Goal: Task Accomplishment & Management: Complete application form

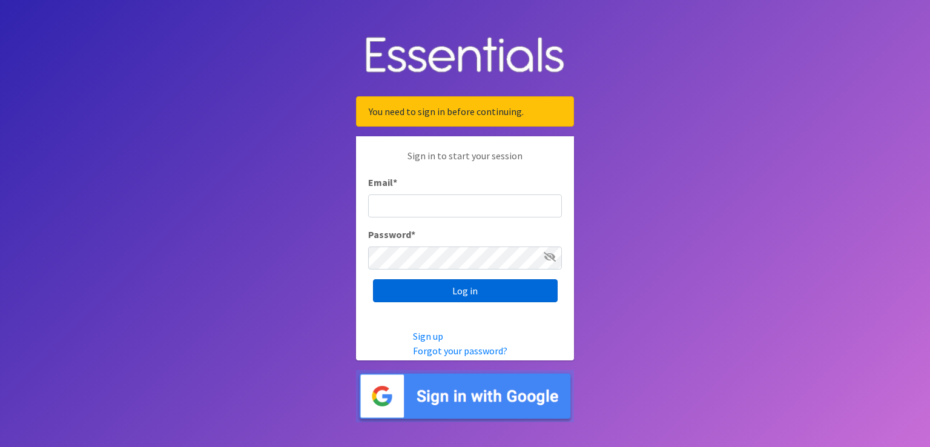
type input "[EMAIL_ADDRESS][DOMAIN_NAME]"
click at [435, 289] on input "Log in" at bounding box center [465, 290] width 185 height 23
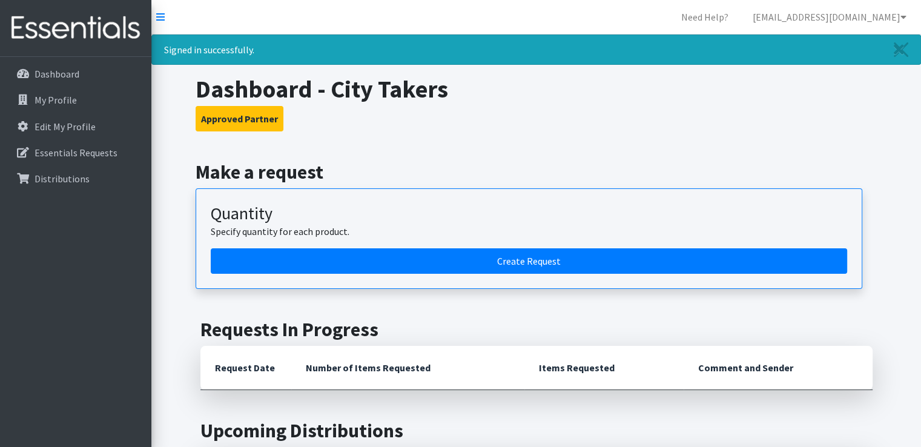
scroll to position [107, 0]
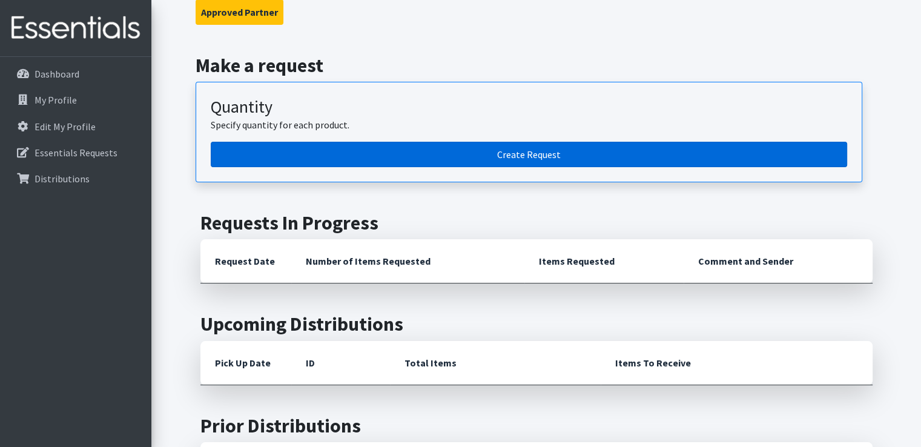
click at [441, 159] on link "Create Request" at bounding box center [529, 154] width 637 height 25
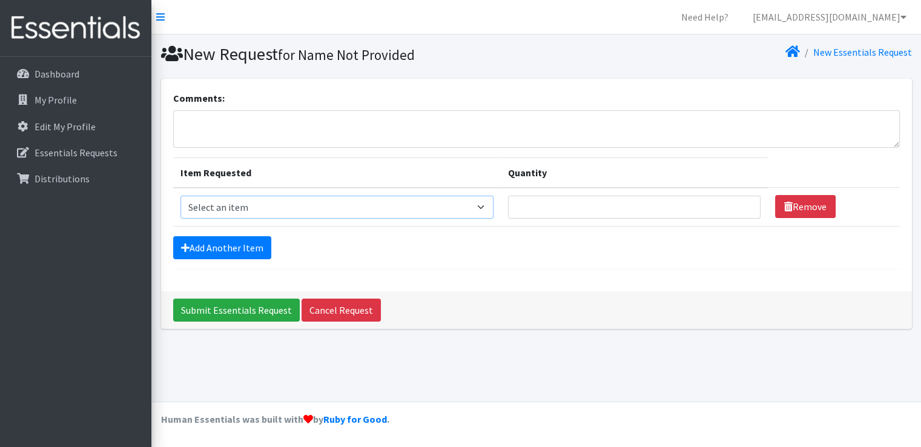
click at [486, 211] on select "Select an item Baby Food Children's Disposable Underwear L/XL Kids (Newborn) Ki…" at bounding box center [337, 207] width 313 height 23
select select "10064"
click at [181, 196] on select "Select an item Baby Food Children's Disposable Underwear L/XL Kids (Newborn) Ki…" at bounding box center [337, 207] width 313 height 23
click at [220, 250] on link "Add Another Item" at bounding box center [222, 247] width 98 height 23
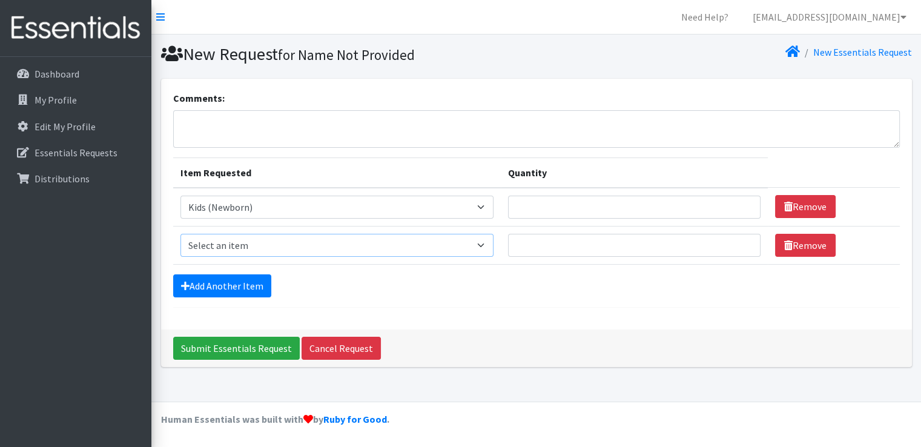
click at [494, 248] on select "Select an item Baby Food Children's Disposable Underwear L/XL Kids (Newborn) Ki…" at bounding box center [337, 245] width 313 height 23
select select "10069"
click at [181, 234] on select "Select an item Baby Food Children's Disposable Underwear L/XL Kids (Newborn) Ki…" at bounding box center [337, 245] width 313 height 23
click at [250, 290] on link "Add Another Item" at bounding box center [222, 285] width 98 height 23
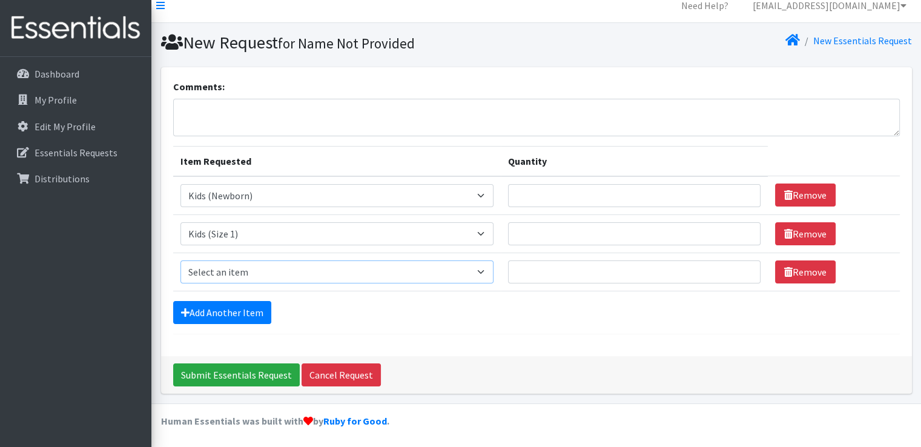
click at [494, 273] on select "Select an item Baby Food Children's Disposable Underwear L/XL Kids (Newborn) Ki…" at bounding box center [337, 271] width 313 height 23
select select "10068"
click at [181, 260] on select "Select an item Baby Food Children's Disposable Underwear L/XL Kids (Newborn) Ki…" at bounding box center [337, 271] width 313 height 23
click at [252, 301] on link "Add Another Item" at bounding box center [222, 312] width 98 height 23
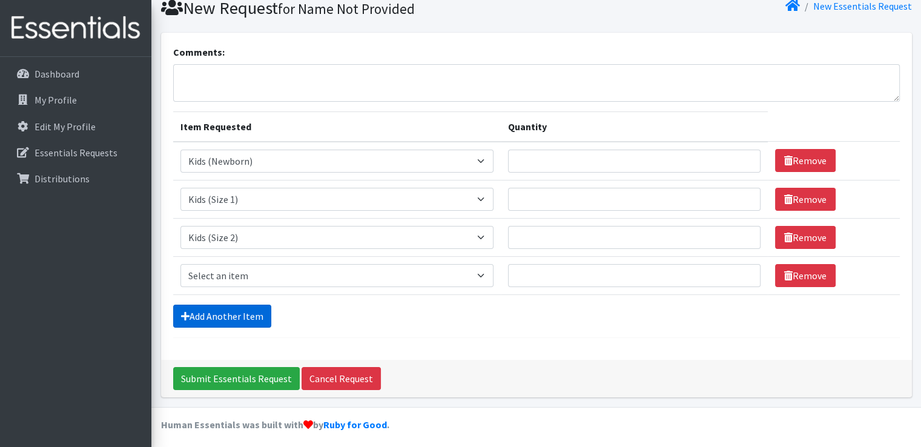
scroll to position [50, 0]
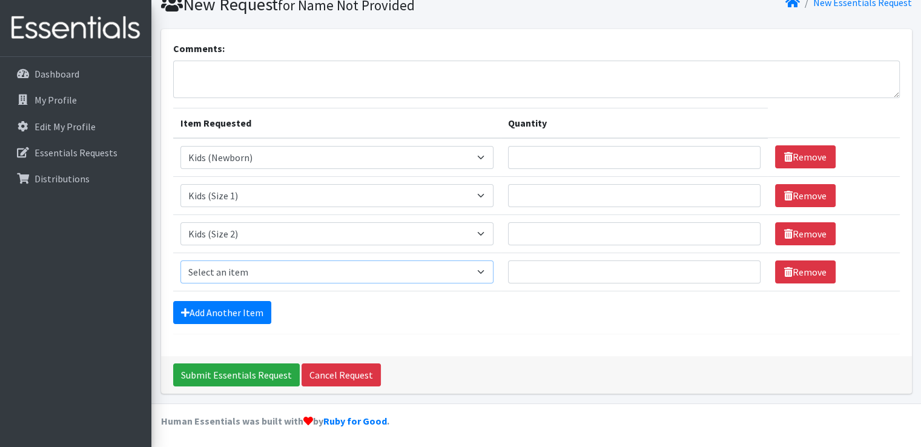
click at [494, 267] on select "Select an item Baby Food Children's Disposable Underwear L/XL Kids (Newborn) Ki…" at bounding box center [337, 271] width 313 height 23
select select "10061"
click at [181, 260] on select "Select an item Baby Food Children's Disposable Underwear L/XL Kids (Newborn) Ki…" at bounding box center [337, 271] width 313 height 23
click at [230, 310] on link "Add Another Item" at bounding box center [222, 312] width 98 height 23
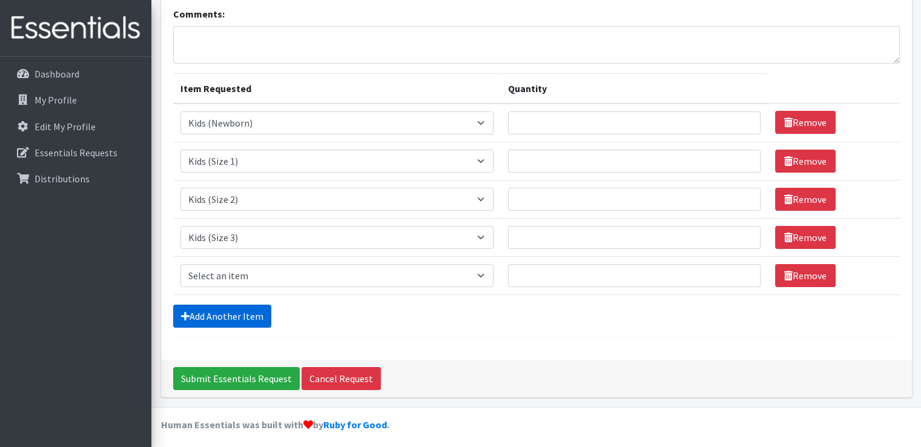
scroll to position [87, 0]
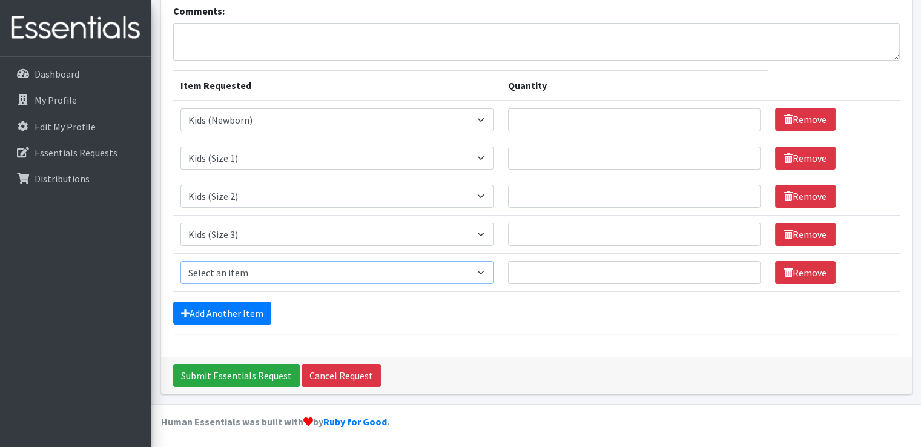
click at [491, 269] on select "Select an item Baby Food Children's Disposable Underwear L/XL Kids (Newborn) Ki…" at bounding box center [337, 272] width 313 height 23
select select "10078"
click at [181, 261] on select "Select an item Baby Food Children's Disposable Underwear L/XL Kids (Newborn) Ki…" at bounding box center [337, 272] width 313 height 23
click at [201, 318] on link "Add Another Item" at bounding box center [222, 313] width 98 height 23
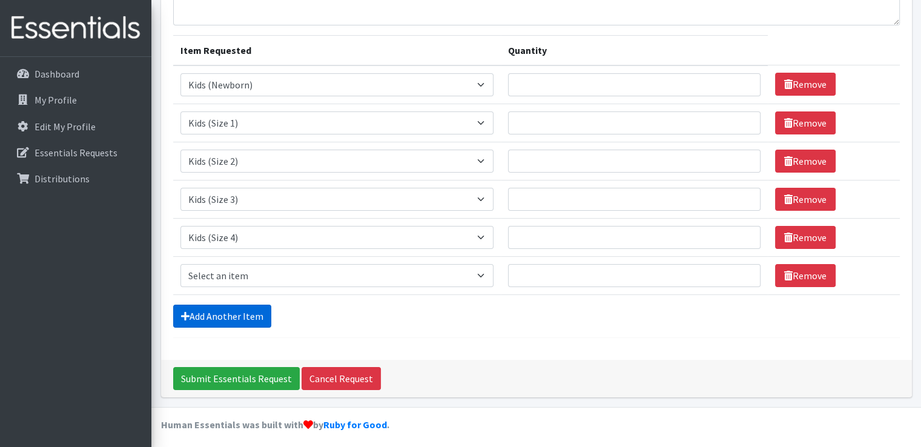
scroll to position [126, 0]
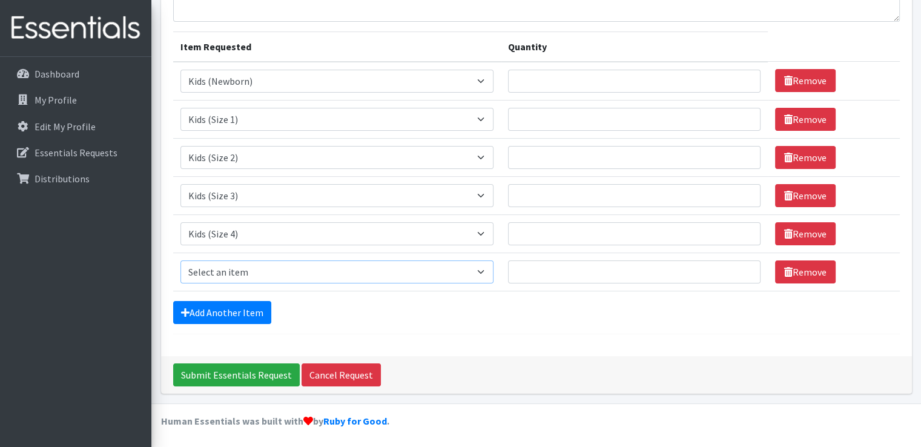
click at [493, 280] on select "Select an item Baby Food Children's Disposable Underwear L/XL Kids (Newborn) Ki…" at bounding box center [337, 271] width 313 height 23
select select "10042"
click at [181, 260] on select "Select an item Baby Food Children's Disposable Underwear L/XL Kids (Newborn) Ki…" at bounding box center [337, 271] width 313 height 23
click at [251, 304] on link "Add Another Item" at bounding box center [222, 312] width 98 height 23
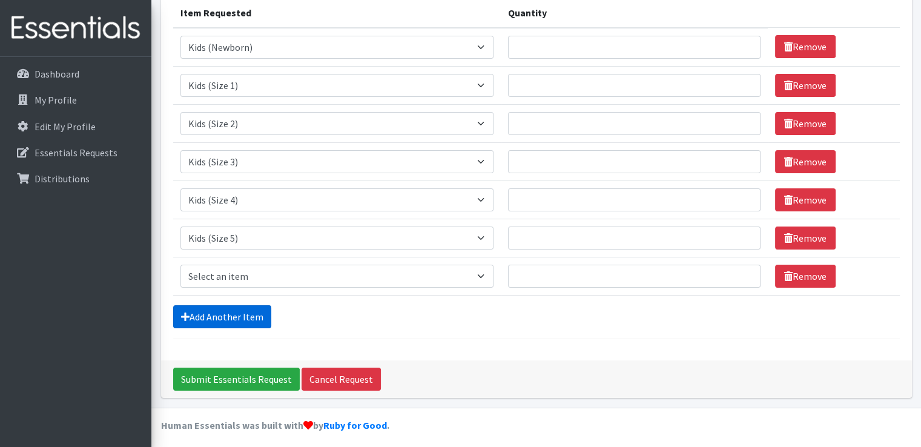
scroll to position [164, 0]
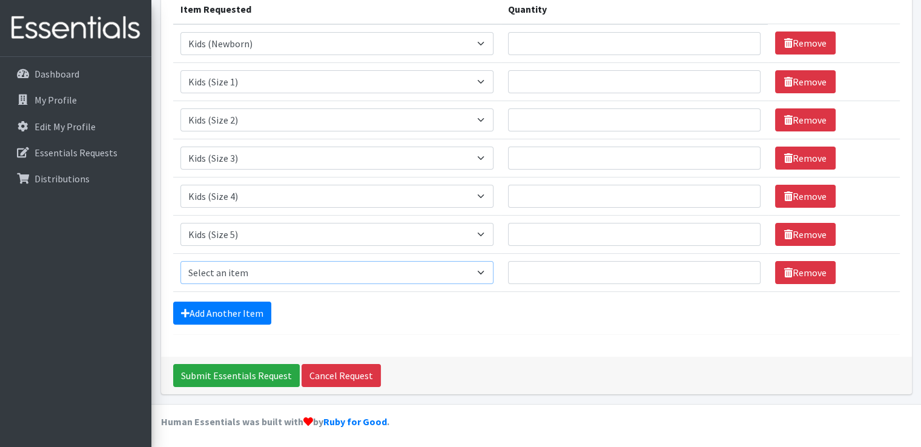
click at [489, 276] on select "Select an item Baby Food Children's Disposable Underwear L/XL Kids (Newborn) Ki…" at bounding box center [337, 272] width 313 height 23
select select "10062"
click at [181, 261] on select "Select an item Baby Food Children's Disposable Underwear L/XL Kids (Newborn) Ki…" at bounding box center [337, 272] width 313 height 23
click at [237, 308] on link "Add Another Item" at bounding box center [222, 313] width 98 height 23
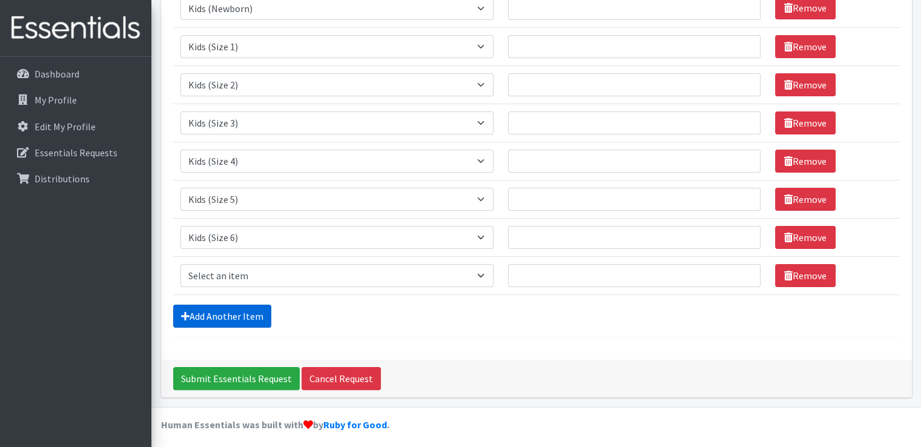
scroll to position [202, 0]
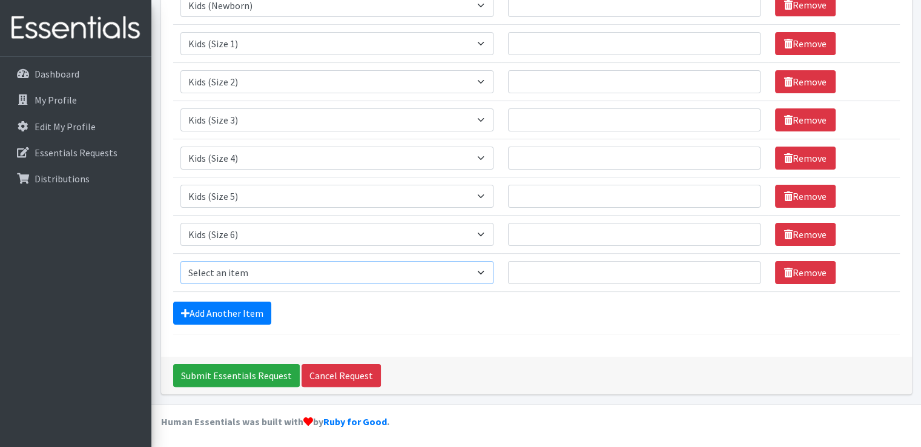
click at [494, 271] on select "Select an item Baby Food Children's Disposable Underwear L/XL Kids (Newborn) Ki…" at bounding box center [337, 272] width 313 height 23
select select "13780"
click at [181, 261] on select "Select an item Baby Food Children's Disposable Underwear L/XL Kids (Newborn) Ki…" at bounding box center [337, 272] width 313 height 23
click at [237, 311] on link "Add Another Item" at bounding box center [222, 313] width 98 height 23
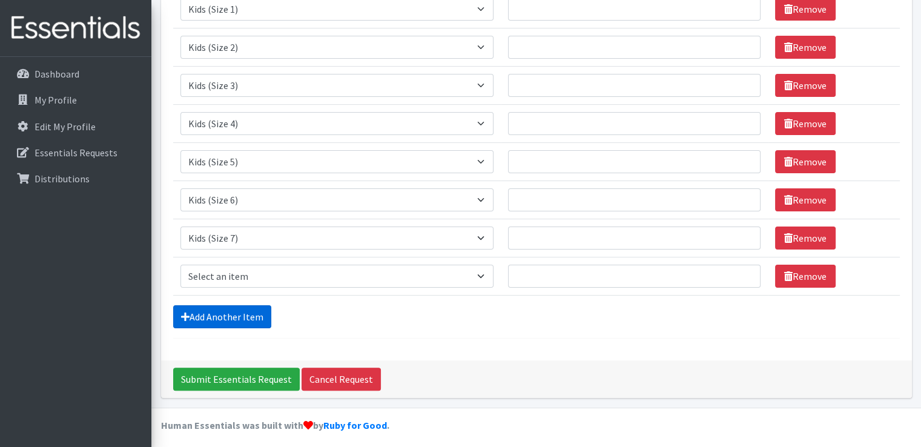
scroll to position [240, 0]
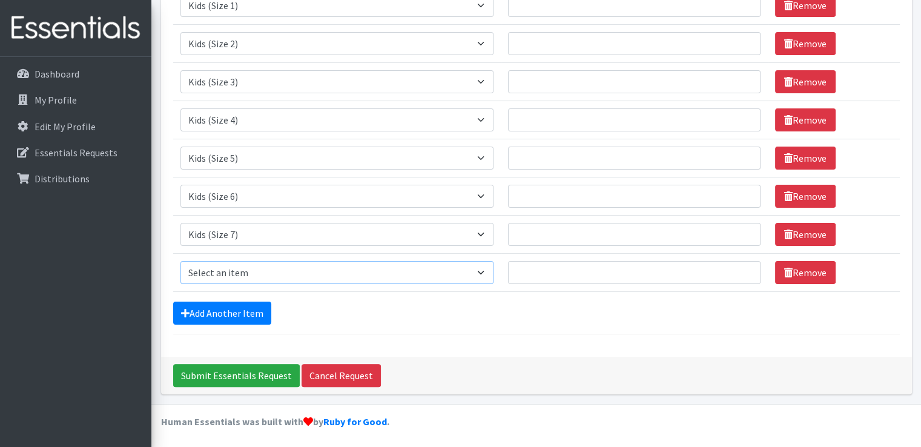
click at [486, 270] on select "Select an item Baby Food Children's Disposable Underwear L/XL Kids (Newborn) Ki…" at bounding box center [337, 272] width 313 height 23
select select "15235"
click at [181, 261] on select "Select an item Baby Food Children's Disposable Underwear L/XL Kids (Newborn) Ki…" at bounding box center [337, 272] width 313 height 23
click at [246, 306] on link "Add Another Item" at bounding box center [222, 313] width 98 height 23
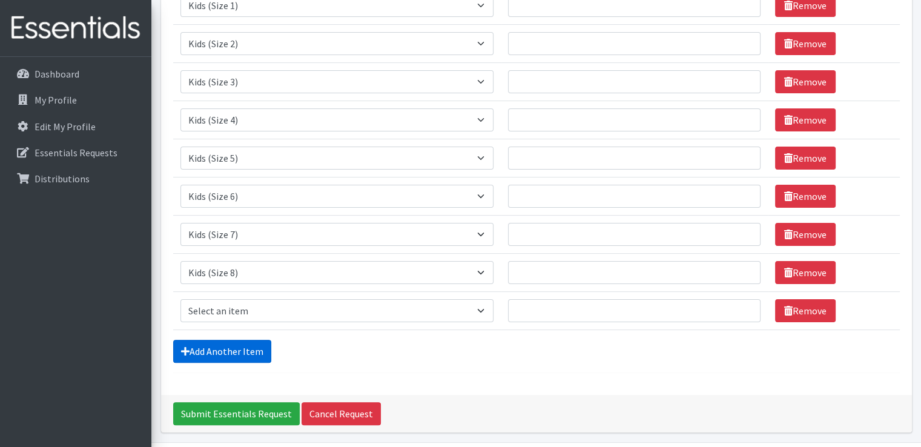
scroll to position [278, 0]
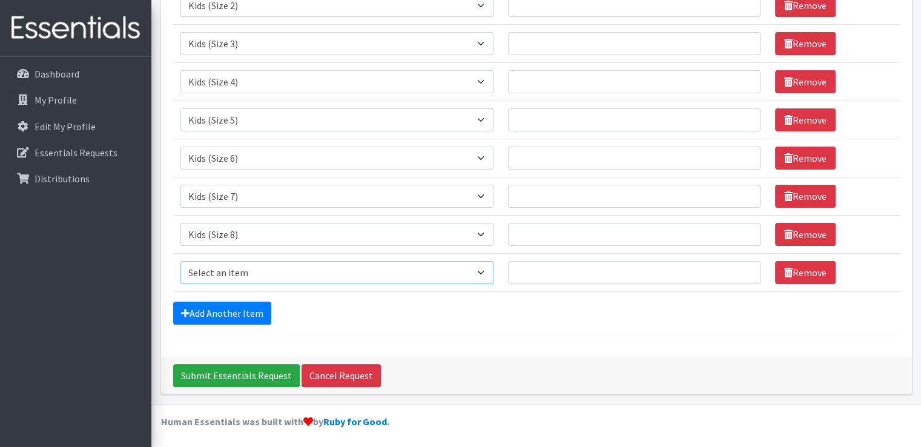
click at [489, 268] on select "Select an item Baby Food Children's Disposable Underwear L/XL Kids (Newborn) Ki…" at bounding box center [337, 272] width 313 height 23
select select "10056"
click at [181, 261] on select "Select an item Baby Food Children's Disposable Underwear L/XL Kids (Newborn) Ki…" at bounding box center [337, 272] width 313 height 23
click at [226, 308] on link "Add Another Item" at bounding box center [222, 313] width 98 height 23
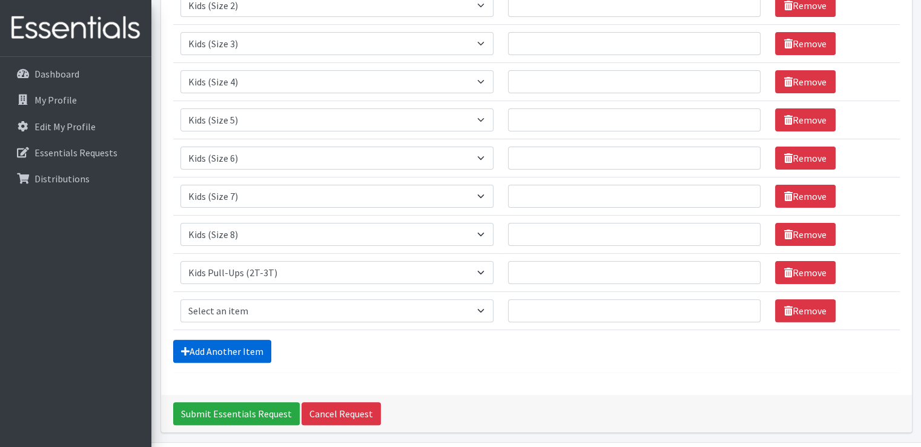
scroll to position [316, 0]
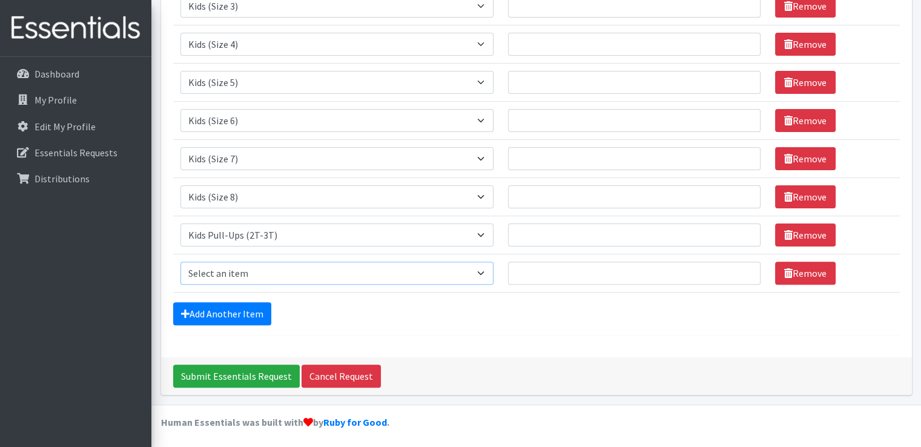
click at [494, 279] on select "Select an item Baby Food Children's Disposable Underwear L/XL Kids (Newborn) Ki…" at bounding box center [337, 273] width 313 height 23
select select "10063"
click at [181, 262] on select "Select an item Baby Food Children's Disposable Underwear L/XL Kids (Newborn) Ki…" at bounding box center [337, 273] width 313 height 23
click at [258, 307] on link "Add Another Item" at bounding box center [222, 313] width 98 height 23
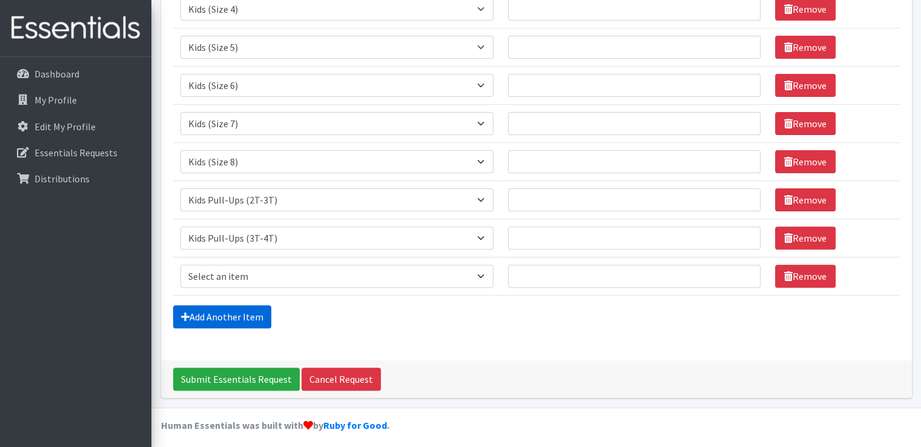
scroll to position [354, 0]
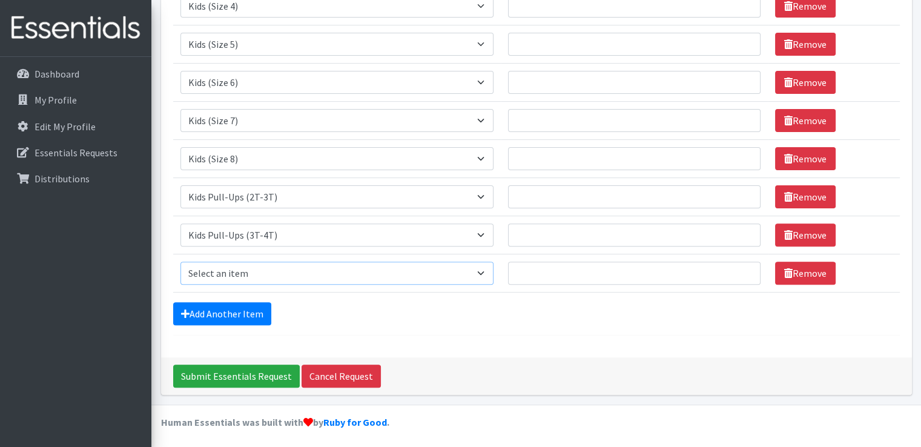
click at [493, 273] on select "Select an item Baby Food Children's Disposable Underwear L/XL Kids (Newborn) Ki…" at bounding box center [337, 273] width 313 height 23
select select "10066"
click at [181, 262] on select "Select an item Baby Food Children's Disposable Underwear L/XL Kids (Newborn) Ki…" at bounding box center [337, 273] width 313 height 23
click at [245, 313] on link "Add Another Item" at bounding box center [222, 313] width 98 height 23
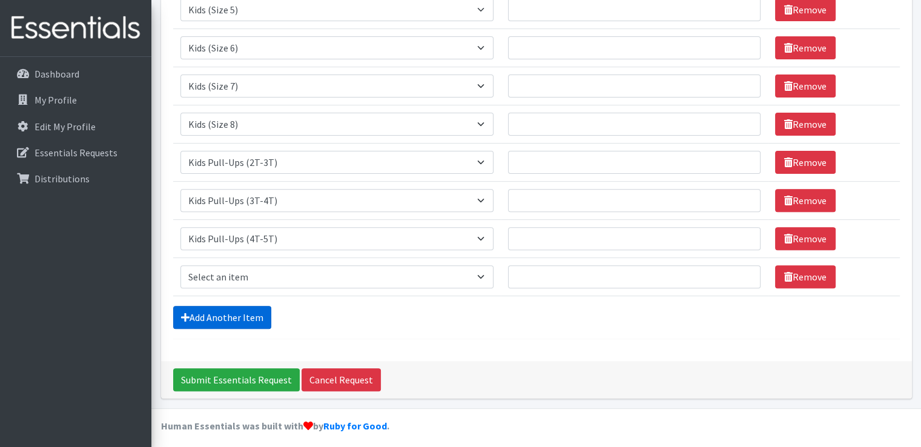
scroll to position [392, 0]
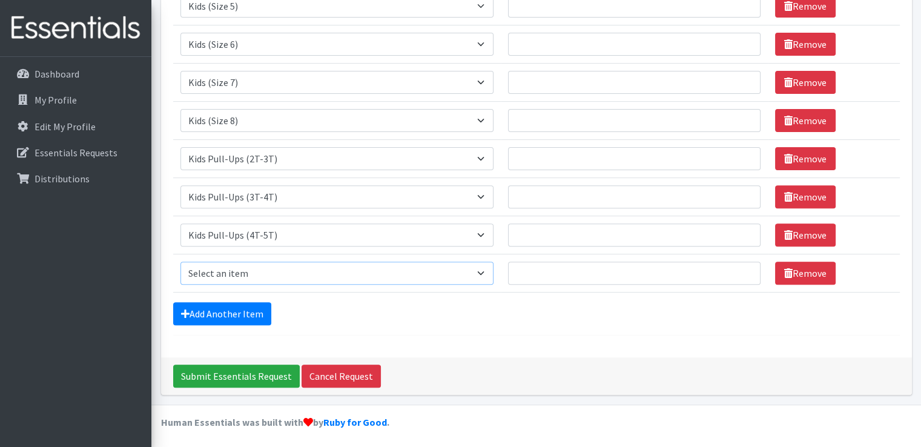
click at [494, 272] on select "Select an item Baby Food Children's Disposable Underwear L/XL Kids (Newborn) Ki…" at bounding box center [337, 273] width 313 height 23
select select "10041"
click at [181, 262] on select "Select an item Baby Food Children's Disposable Underwear L/XL Kids (Newborn) Ki…" at bounding box center [337, 273] width 313 height 23
click at [231, 302] on link "Add Another Item" at bounding box center [222, 313] width 98 height 23
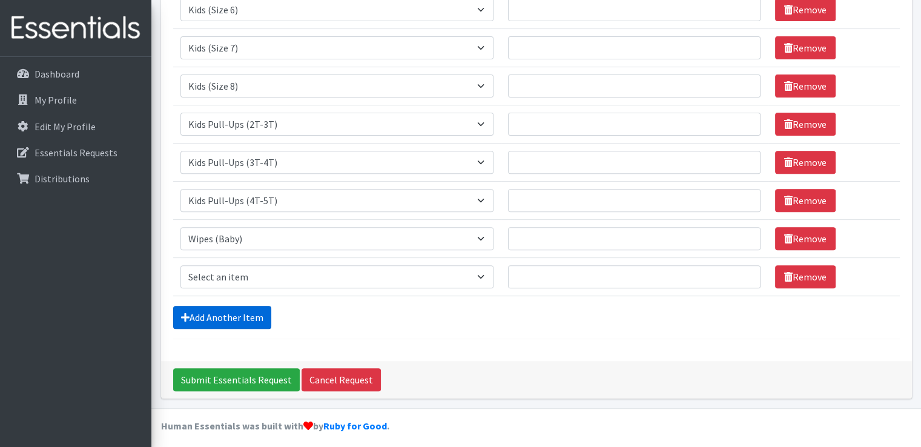
scroll to position [430, 0]
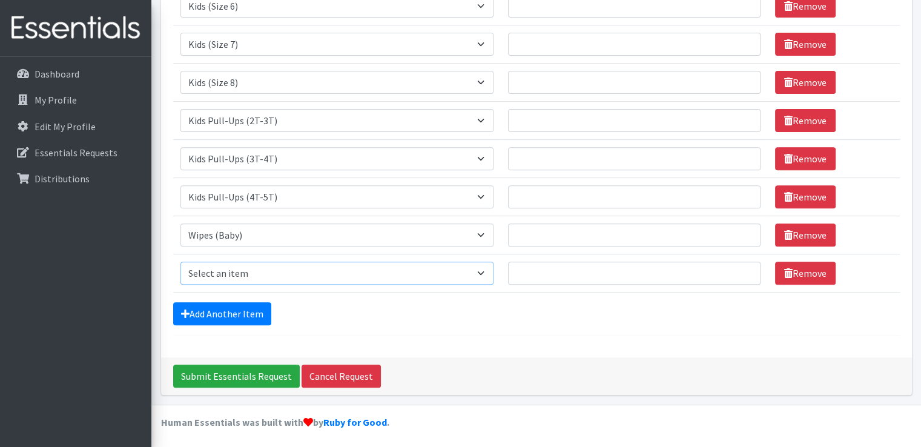
click at [492, 270] on select "Select an item Baby Food Children's Disposable Underwear L/XL Kids (Newborn) Ki…" at bounding box center [337, 273] width 313 height 23
select select "13740"
click at [181, 262] on select "Select an item Baby Food Children's Disposable Underwear L/XL Kids (Newborn) Ki…" at bounding box center [337, 273] width 313 height 23
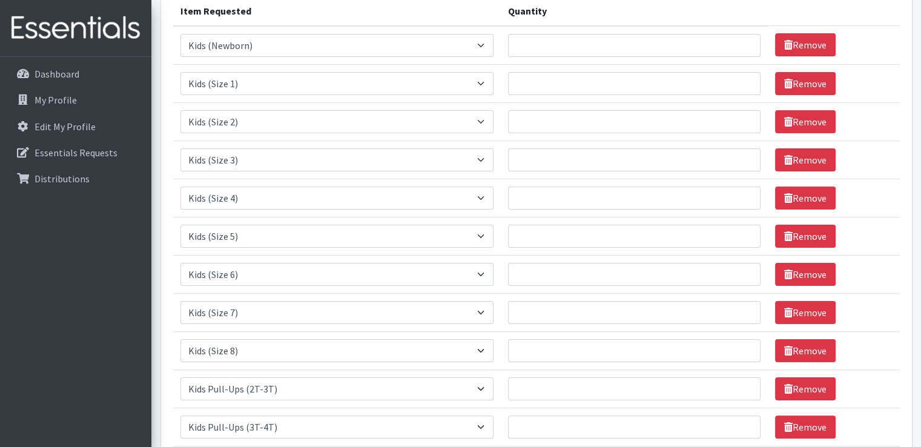
scroll to position [165, 0]
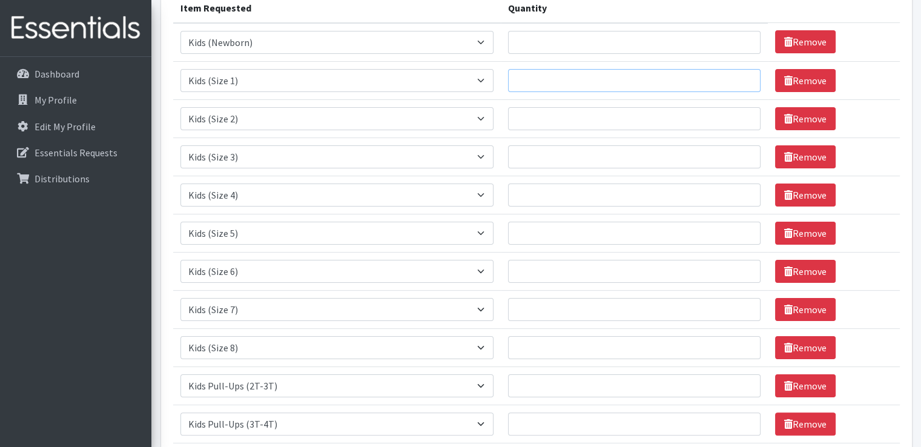
click at [606, 78] on input "Quantity" at bounding box center [634, 80] width 253 height 23
type input "500"
click at [598, 116] on input "Quantity" at bounding box center [634, 118] width 253 height 23
type input "500"
click at [585, 156] on input "Quantity" at bounding box center [634, 156] width 253 height 23
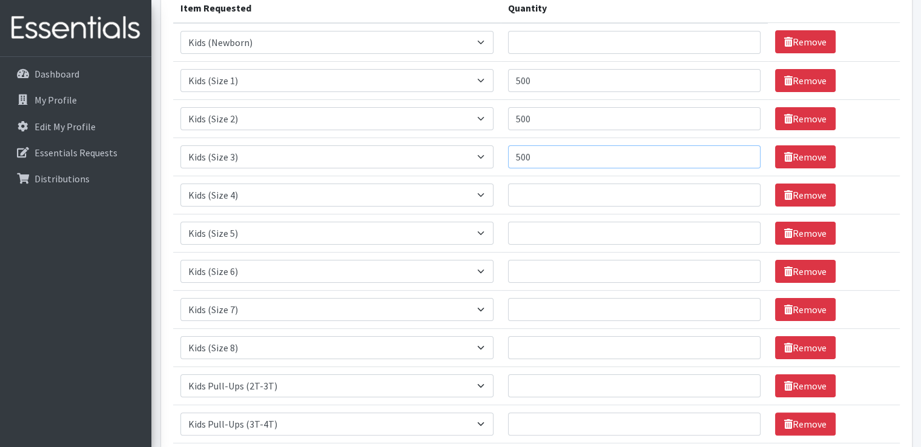
type input "500"
click at [575, 184] on input "Quantity" at bounding box center [634, 195] width 253 height 23
type input "500"
click at [581, 224] on input "Quantity" at bounding box center [634, 233] width 253 height 23
type input "500"
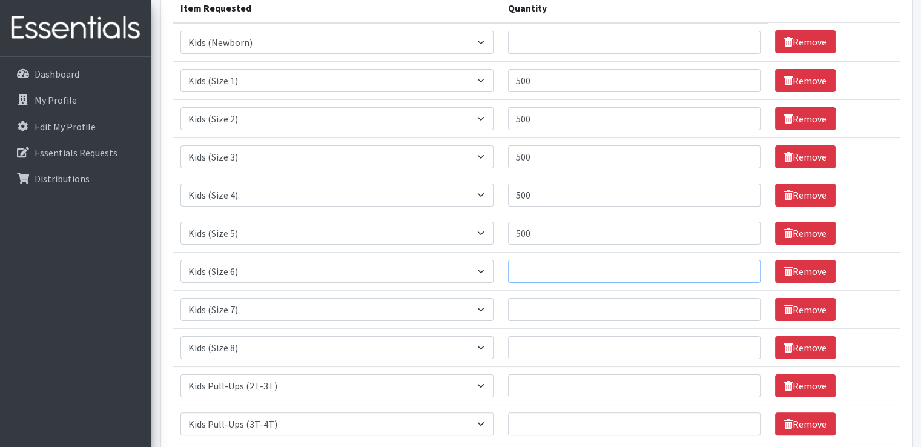
click at [562, 266] on input "Quantity" at bounding box center [634, 271] width 253 height 23
type input "500"
click at [554, 308] on input "Quantity" at bounding box center [634, 309] width 253 height 23
click at [549, 349] on input "Quantity" at bounding box center [634, 347] width 253 height 23
click at [547, 306] on input "500" at bounding box center [634, 309] width 253 height 23
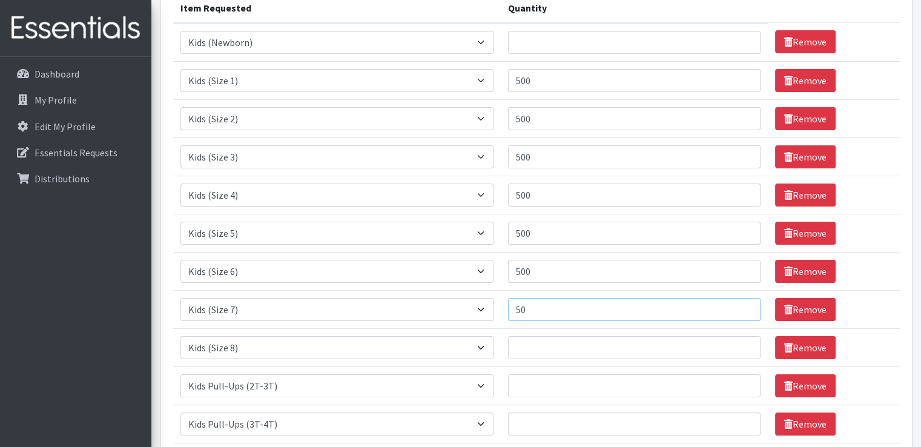
type input "5"
type input "250"
click at [543, 342] on input "Quantity" at bounding box center [634, 347] width 253 height 23
type input "250"
click at [548, 394] on input "Quantity" at bounding box center [634, 385] width 253 height 23
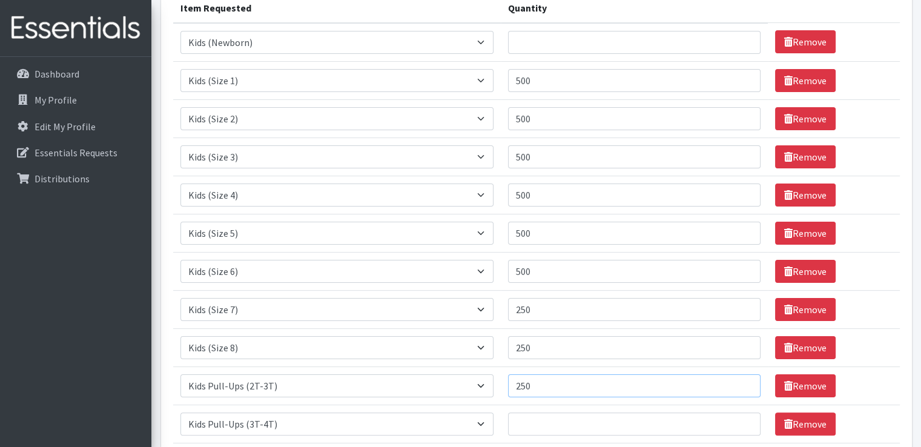
type input "250"
click at [541, 423] on input "Quantity" at bounding box center [634, 423] width 253 height 23
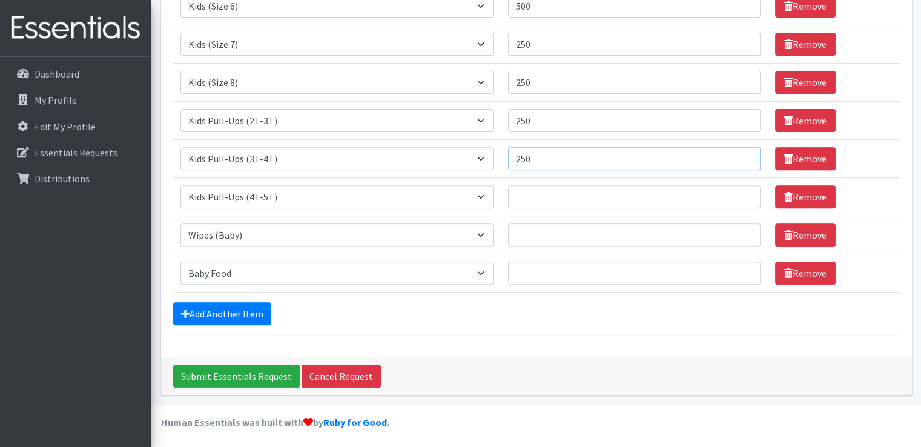
type input "250"
click at [543, 208] on td "Quantity" at bounding box center [634, 196] width 267 height 38
click at [541, 196] on input "Quantity" at bounding box center [634, 196] width 253 height 23
type input "250"
click at [559, 231] on input "Quantity" at bounding box center [634, 235] width 253 height 23
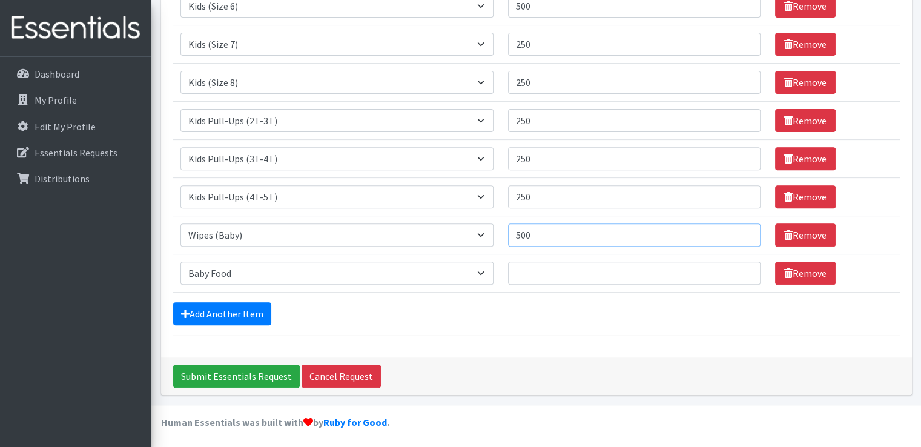
type input "500"
click at [566, 262] on input "Quantity" at bounding box center [634, 273] width 253 height 23
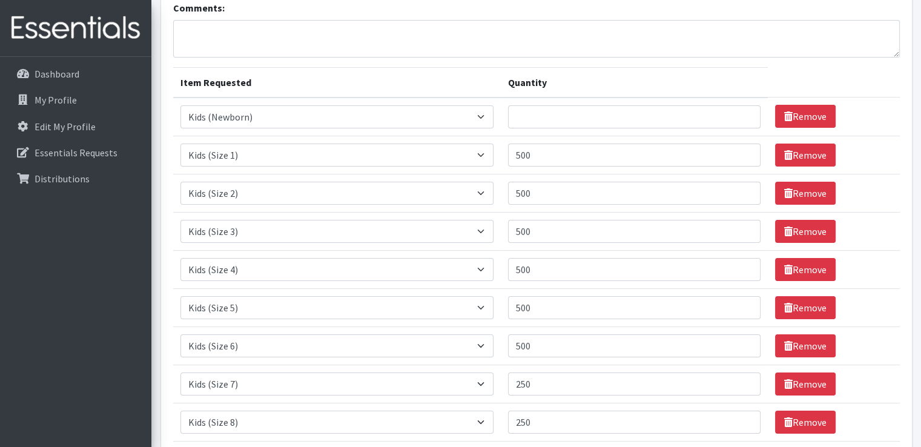
scroll to position [90, 0]
type input "250"
click at [559, 114] on input "Quantity" at bounding box center [634, 117] width 253 height 23
type input "2"
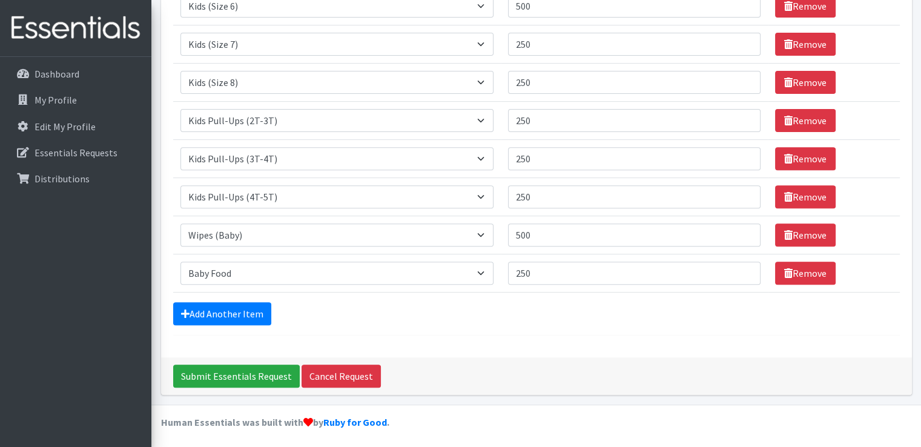
scroll to position [39, 0]
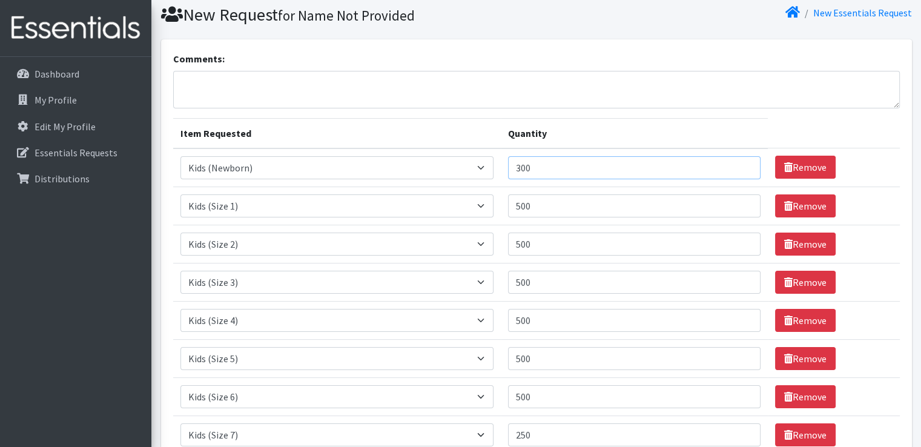
type input "300"
click at [288, 71] on textarea "Comments:" at bounding box center [536, 90] width 727 height 38
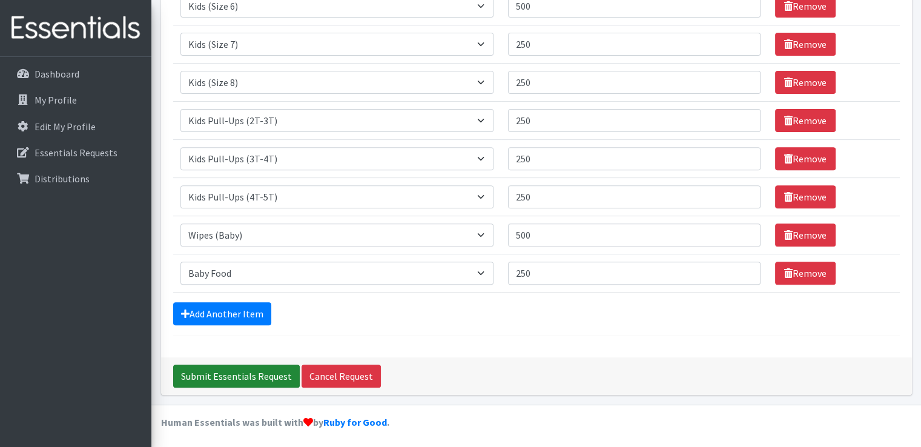
type textarea "We are closed on Mondays."
click at [209, 371] on input "Submit Essentials Request" at bounding box center [236, 376] width 127 height 23
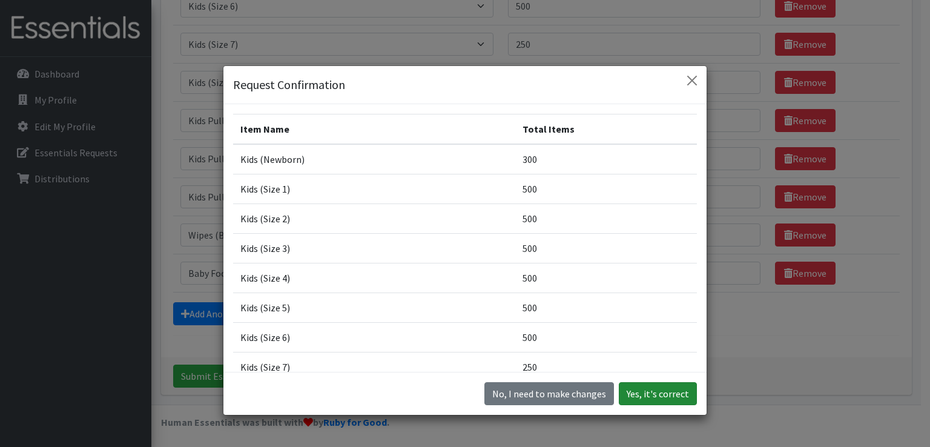
click at [656, 394] on button "Yes, it's correct" at bounding box center [658, 393] width 78 height 23
